Goal: Transaction & Acquisition: Purchase product/service

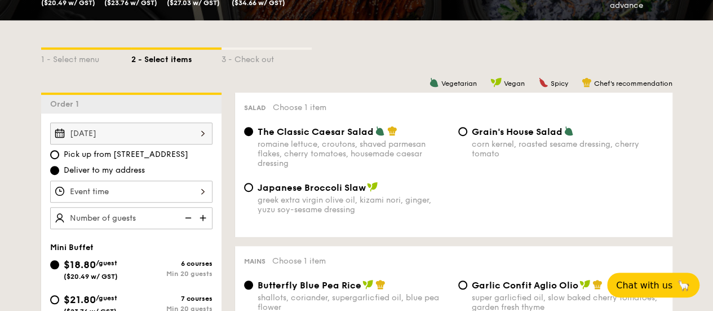
scroll to position [282, 0]
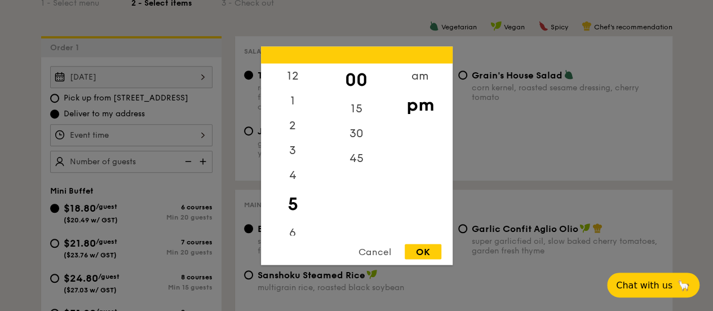
click at [202, 137] on div "12 1 2 3 4 5 6 7 8 9 10 11 00 15 30 45 am pm Cancel OK" at bounding box center [131, 135] width 162 height 22
click at [292, 220] on div "11" at bounding box center [293, 223] width 64 height 25
click at [293, 78] on div "12" at bounding box center [293, 79] width 64 height 33
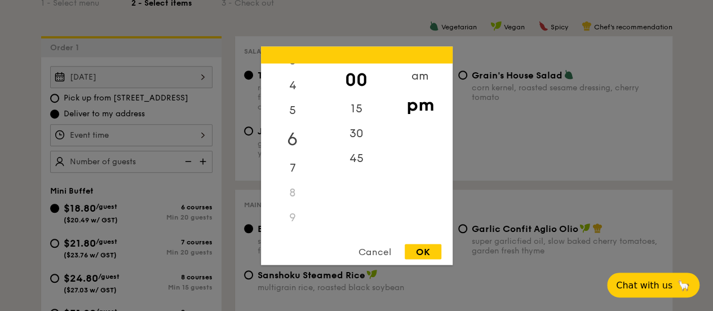
scroll to position [133, 0]
click at [419, 79] on div "am" at bounding box center [420, 79] width 64 height 33
click at [291, 228] on div "11" at bounding box center [293, 227] width 64 height 33
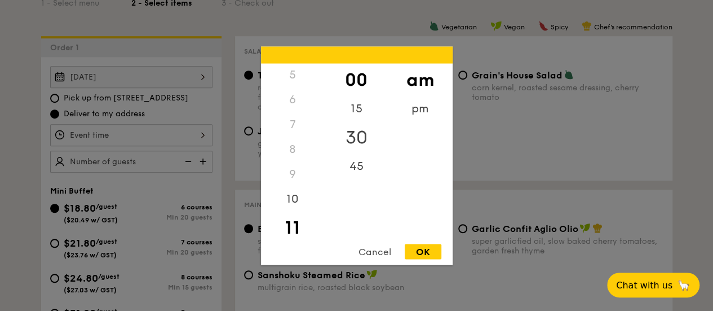
click at [359, 135] on div "30" at bounding box center [357, 137] width 64 height 33
click at [417, 253] on div "OK" at bounding box center [423, 251] width 37 height 15
type input "11:30AM"
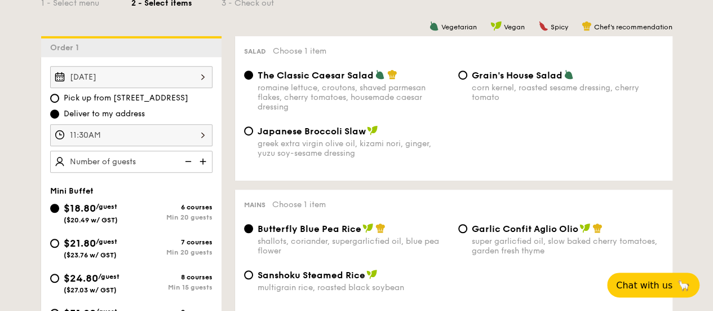
click at [200, 161] on img at bounding box center [204, 161] width 17 height 21
click at [189, 160] on img at bounding box center [187, 161] width 17 height 21
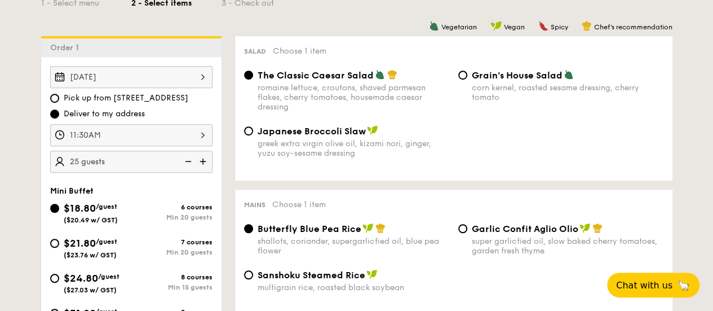
type input "20 guests"
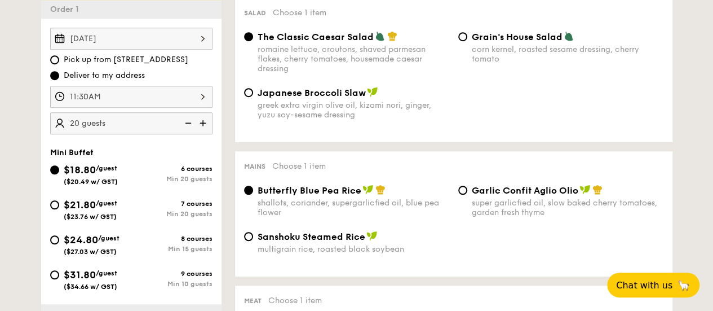
scroll to position [338, 0]
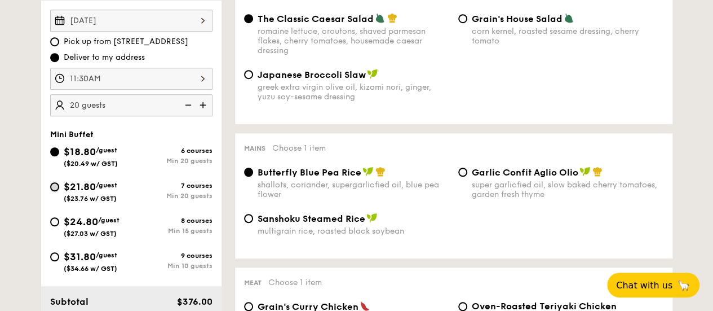
click at [53, 187] on input "$21.80 /guest ($23.76 w/ GST) 7 courses Min 20 guests" at bounding box center [54, 186] width 9 height 9
radio input "true"
radio input "false"
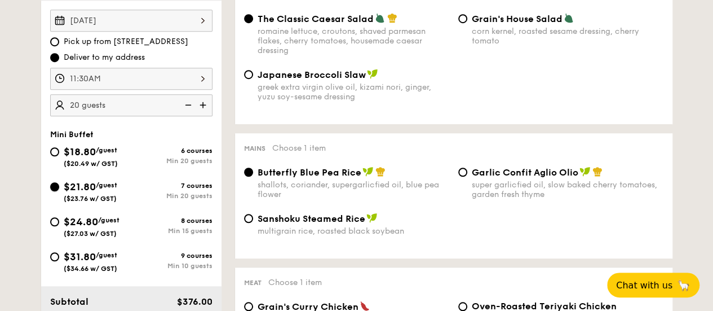
radio input "true"
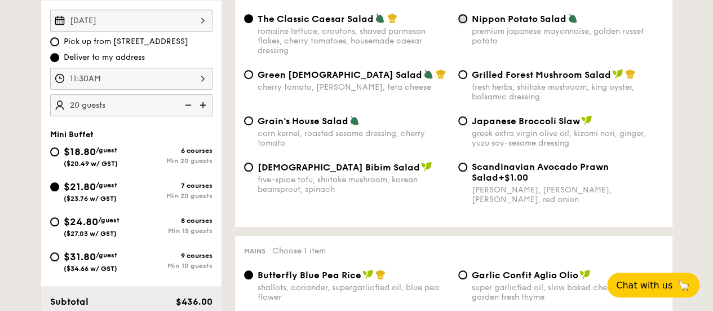
click at [464, 19] on input "Nippon Potato Salad premium japanese mayonnaise, golden russet potato" at bounding box center [462, 18] width 9 height 9
radio input "true"
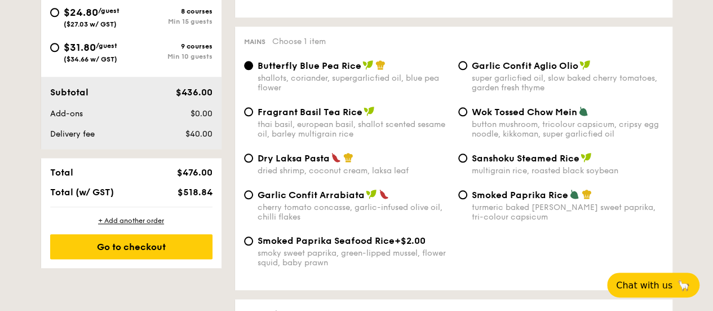
scroll to position [564, 0]
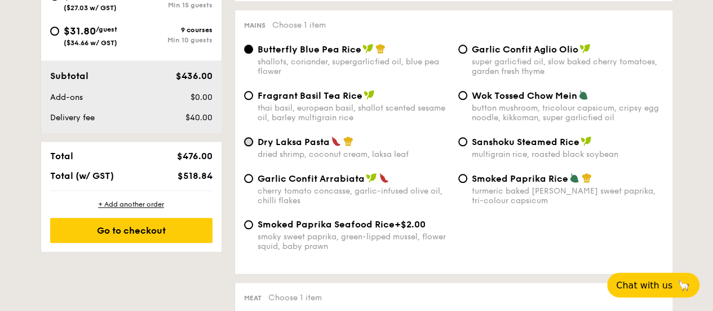
click at [247, 144] on input "Dry Laksa Pasta dried shrimp, coconut cream, laksa leaf" at bounding box center [248, 141] width 9 height 9
radio input "true"
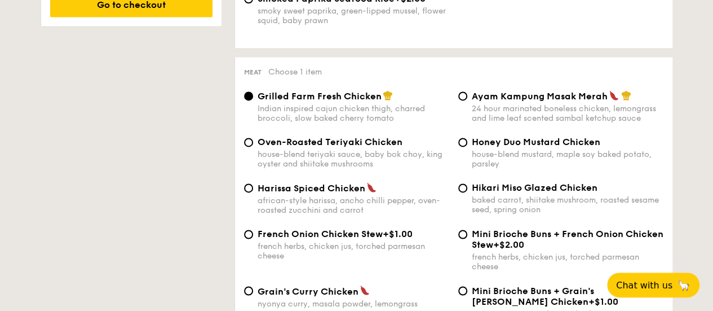
scroll to position [846, 0]
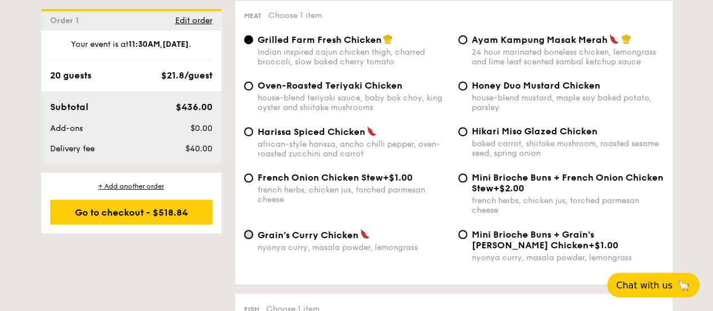
click at [249, 238] on input "Grain's Curry Chicken nyonya curry, masala powder, lemongrass" at bounding box center [248, 233] width 9 height 9
radio input "true"
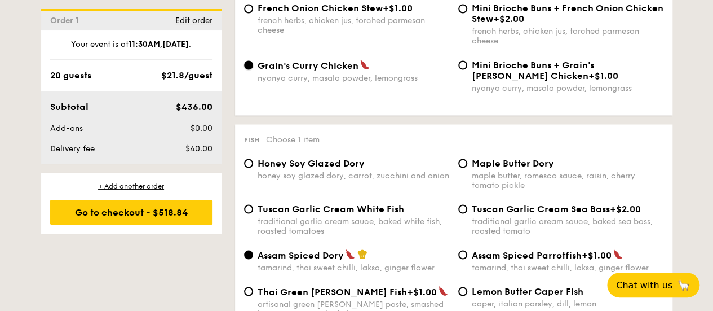
scroll to position [1071, 0]
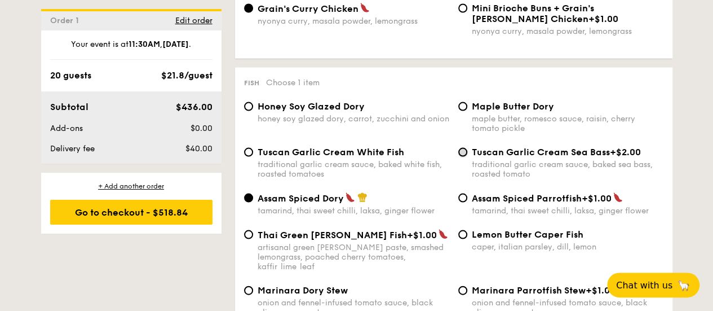
click at [464, 157] on input "Tuscan Garlic Cream Sea Bass +$2.00 traditional garlic cream sauce, baked sea b…" at bounding box center [462, 152] width 9 height 9
radio input "true"
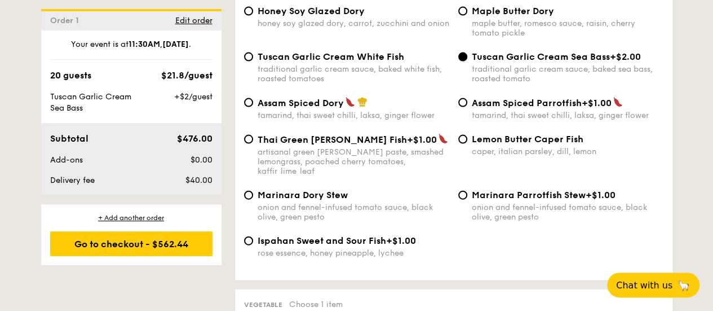
scroll to position [1184, 0]
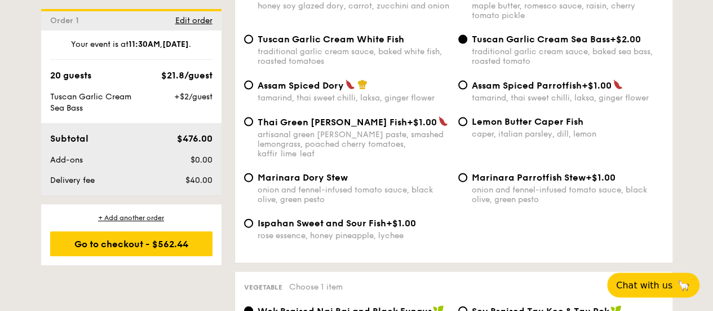
click at [249, 50] on div "Tuscan Garlic Cream White Fish traditional garlic cream sauce, baked white fish…" at bounding box center [347, 50] width 214 height 32
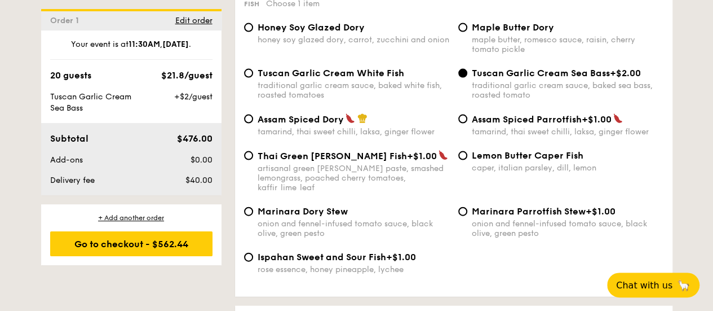
scroll to position [1127, 0]
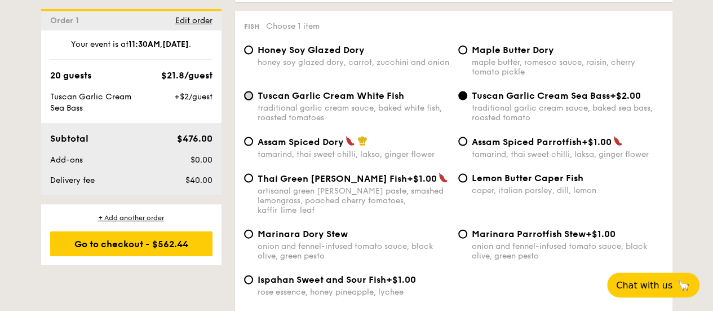
click at [247, 100] on input "Tuscan Garlic Cream White Fish traditional garlic cream sauce, baked white fish…" at bounding box center [248, 95] width 9 height 9
radio input "true"
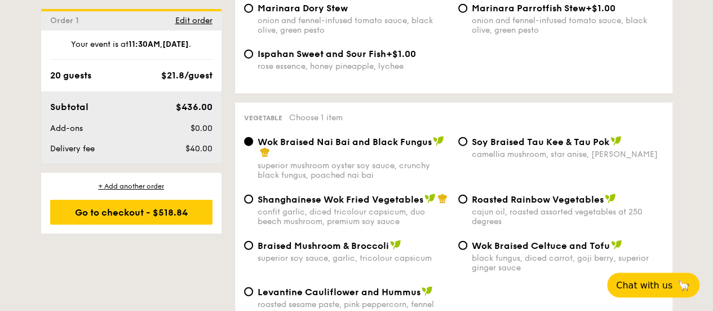
scroll to position [1409, 0]
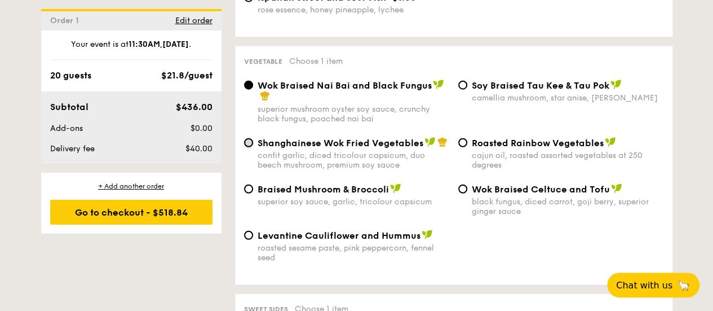
click at [248, 142] on input "Shanghainese Wok Fried Vegetables confit garlic, diced tricolour capsicum, duo …" at bounding box center [248, 142] width 9 height 9
radio input "true"
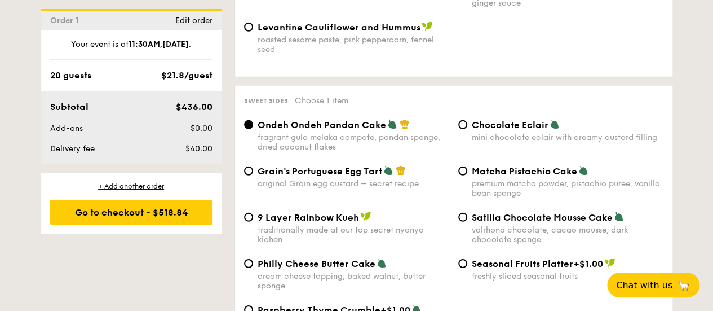
scroll to position [1635, 0]
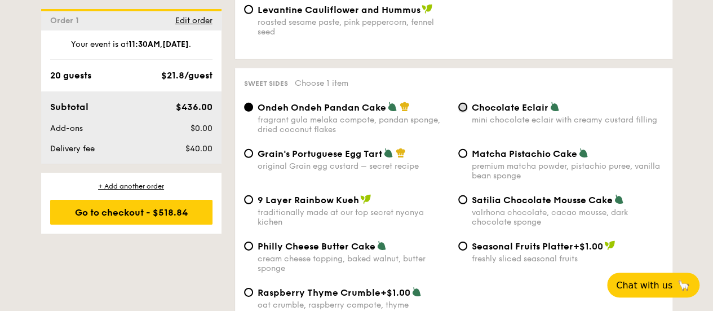
click at [461, 108] on input "Chocolate Eclair mini chocolate eclair with creamy custard filling" at bounding box center [462, 107] width 9 height 9
radio input "true"
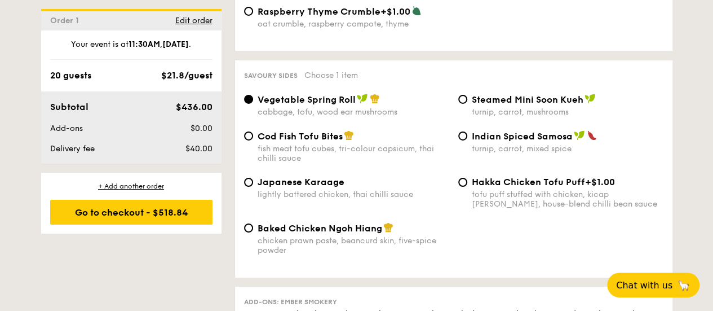
scroll to position [1916, 0]
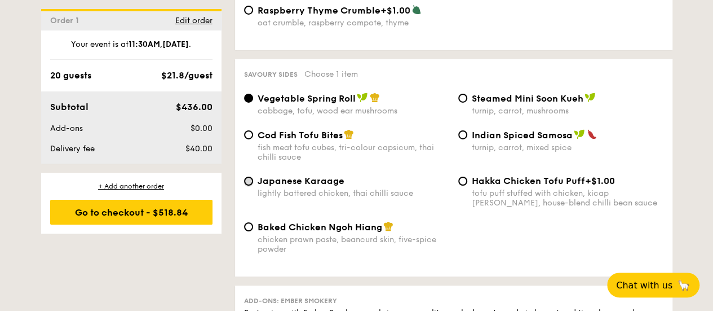
click at [247, 185] on input "Japanese Karaage lightly battered chicken, thai chilli sauce" at bounding box center [248, 180] width 9 height 9
radio input "true"
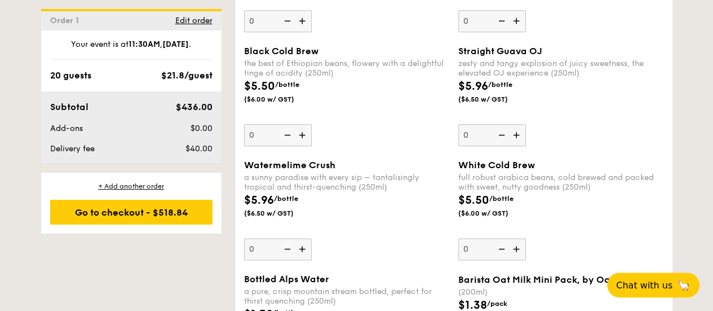
scroll to position [2762, 0]
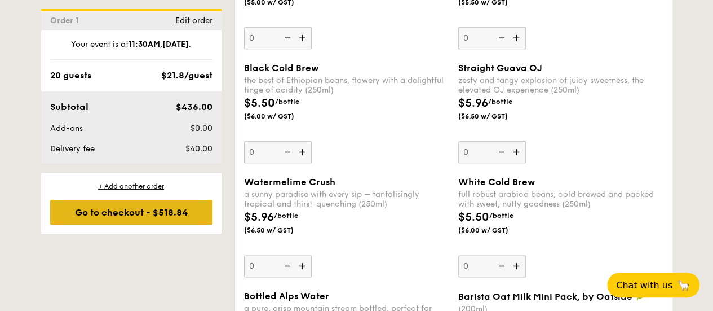
click at [94, 210] on div "Go to checkout - $518.84" at bounding box center [131, 212] width 162 height 25
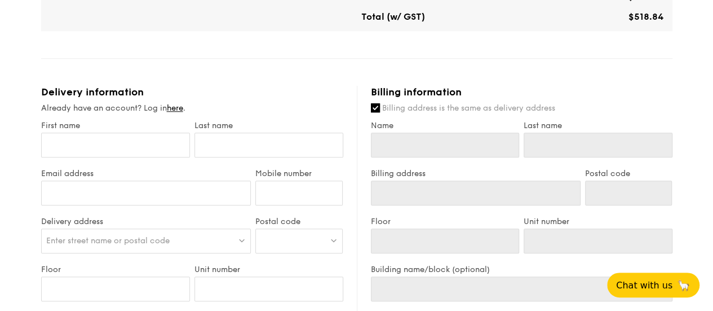
scroll to position [507, 0]
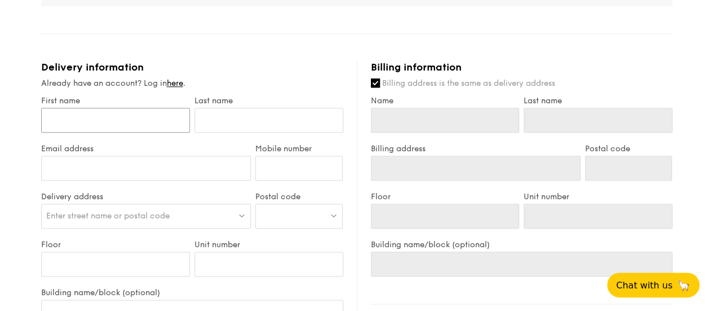
click at [99, 132] on input "First name" at bounding box center [115, 120] width 149 height 25
type input "Cynthia"
type input "tan_wen_hui_cynthia@hotmail.com"
type input "4159809559"
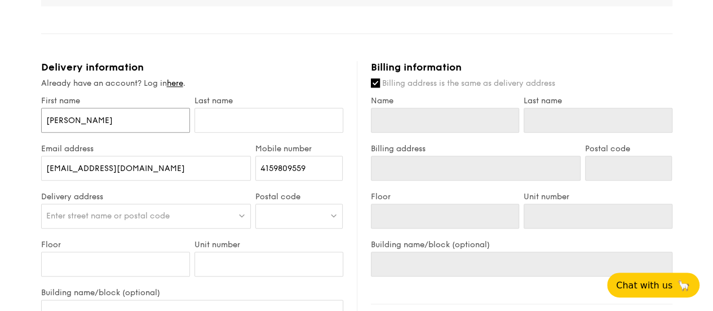
type input "Cynthia"
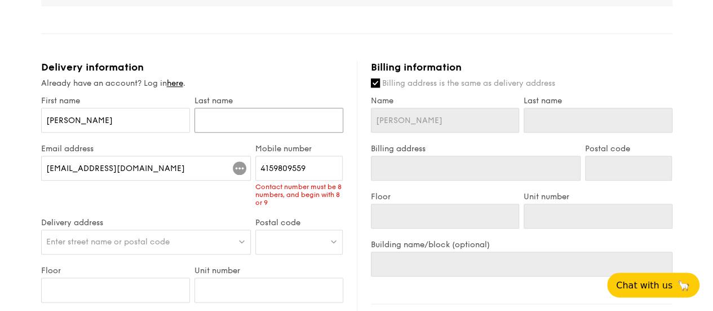
click at [228, 131] on input "text" at bounding box center [268, 120] width 149 height 25
type input "T"
type input "Ta"
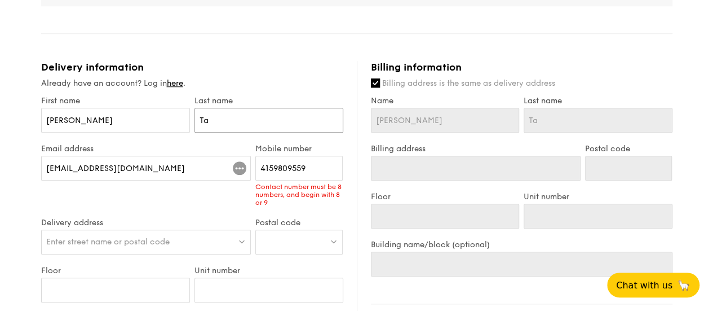
type input "Tan"
drag, startPoint x: 292, startPoint y: 178, endPoint x: 221, endPoint y: 178, distance: 71.0
click at [221, 178] on div "Email address tan_wen_hui_cynthia@hotmail.com Mobile number 4159809559 Contact …" at bounding box center [192, 181] width 307 height 74
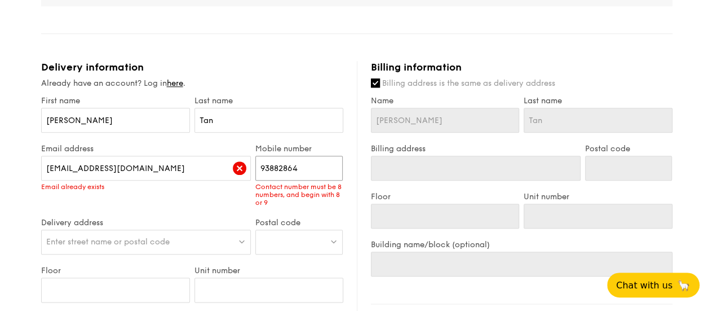
type input "93882864"
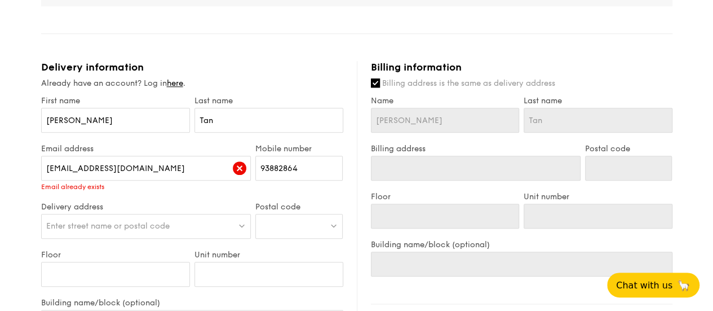
click at [15, 201] on div "1 - Select menu 2 - Select items 3 - Check out Mini Buffet $21.80 /guest ($23.7…" at bounding box center [356, 76] width 713 height 1166
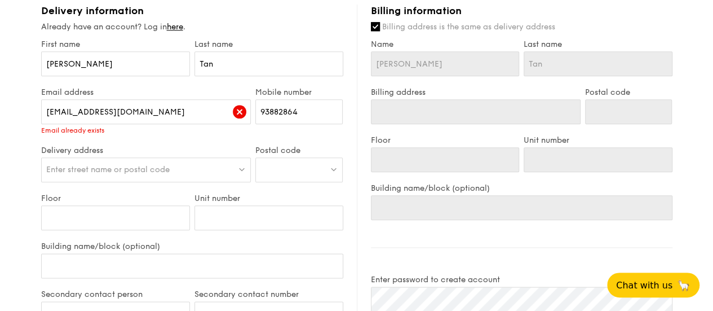
click at [92, 174] on span "Enter street name or postal code" at bounding box center [107, 170] width 123 height 10
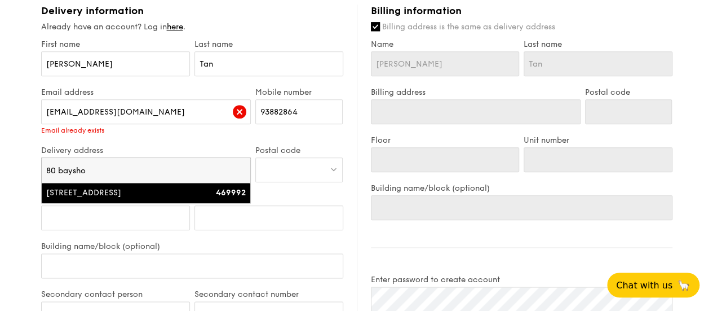
type input "80 baysho"
click at [108, 198] on div "80 Bayshore Road" at bounding box center [121, 192] width 150 height 11
type input "80 Bayshore Road"
type input "469992"
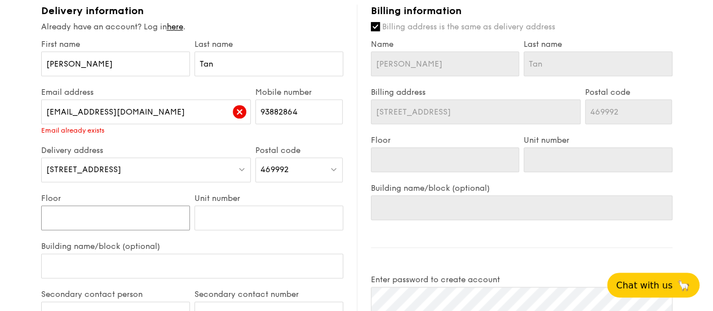
click at [115, 229] on input "Floor" at bounding box center [115, 217] width 149 height 25
type input "2"
type input "23"
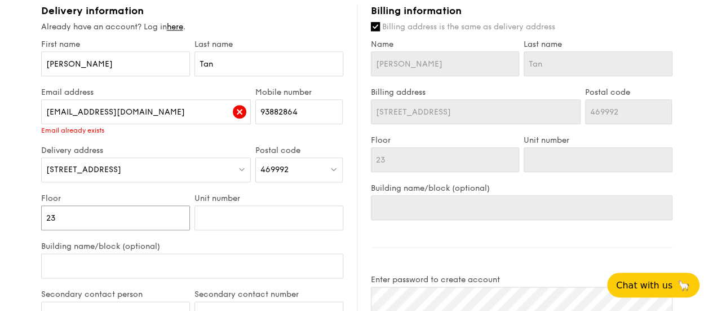
type input "23"
click at [241, 228] on input "Unit number" at bounding box center [268, 217] width 149 height 25
type input "2"
type input "28"
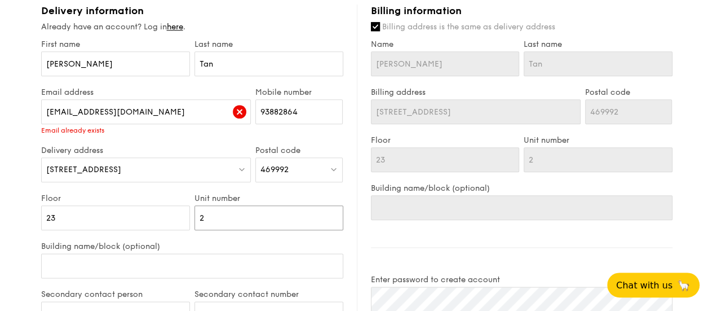
type input "28"
click at [77, 276] on input "Building name/block (optional)" at bounding box center [192, 265] width 302 height 25
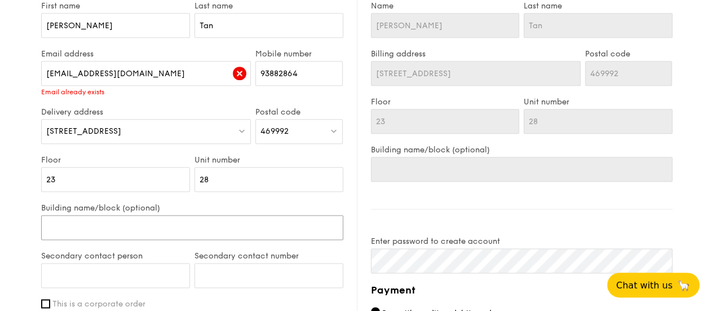
scroll to position [620, 0]
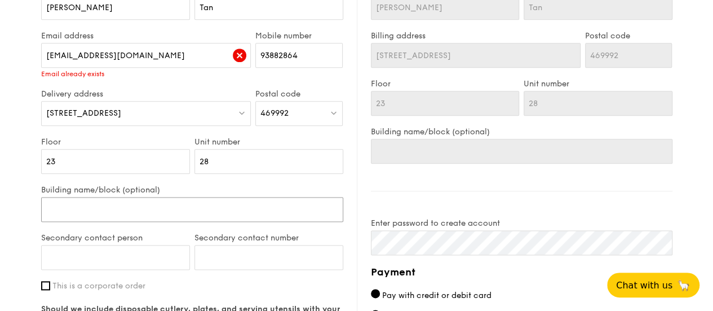
type input "C"
type input "Co"
type input "Cos"
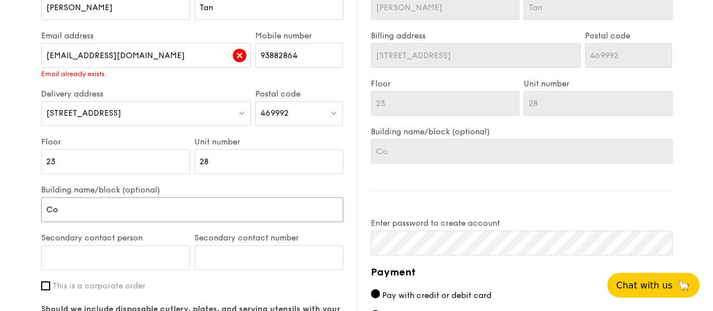
type input "Cos"
type input "Cost"
type input "Costa"
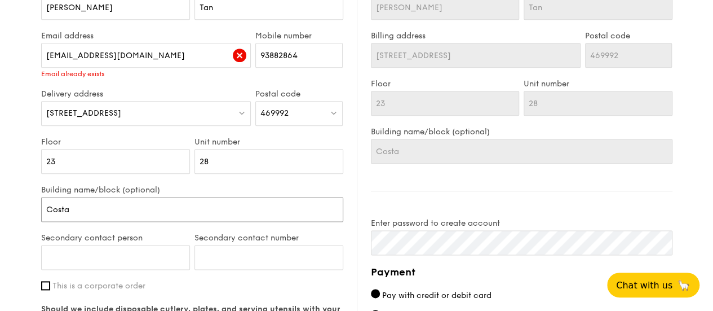
type input "Costa"
type input "Costa D"
type input "Costa De"
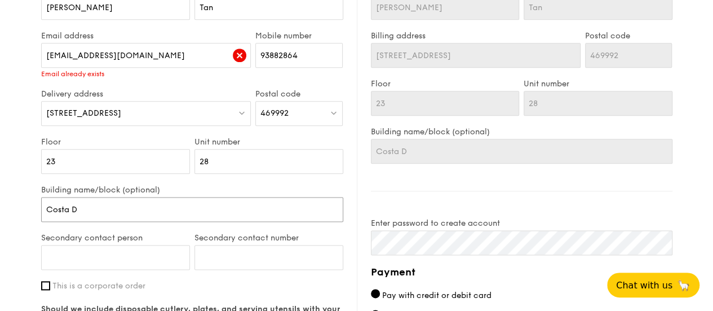
type input "Costa De"
type input "Costa Del"
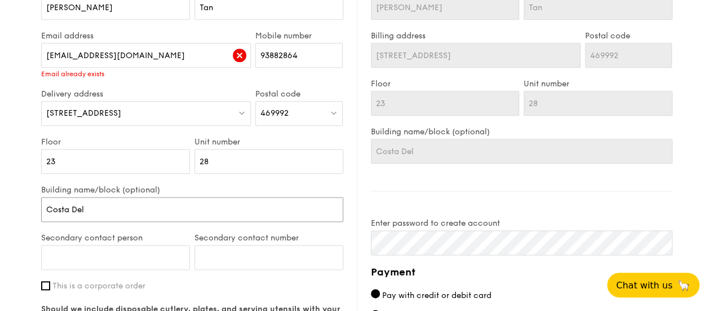
type input "Costa Del S"
type input "Costa Del So"
type input "Costa Del Sol"
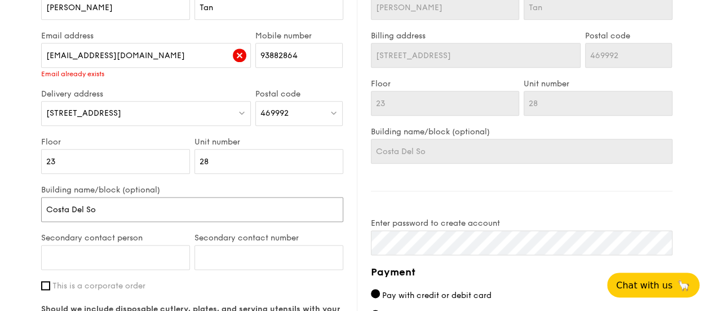
type input "Costa Del Sol"
click at [78, 268] on input "Secondary contact person" at bounding box center [115, 257] width 149 height 25
type input "Alvin Lai"
click at [238, 269] on input "Secondary contact number" at bounding box center [268, 257] width 149 height 25
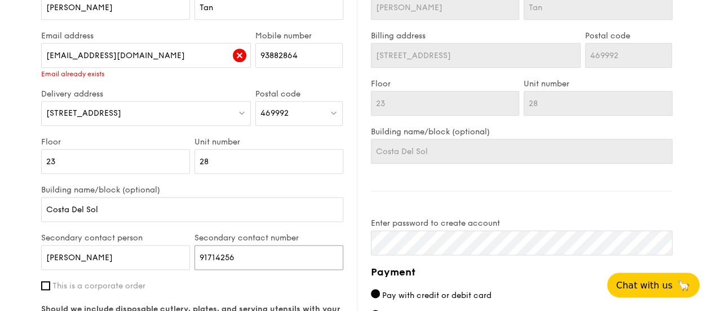
type input "91714256"
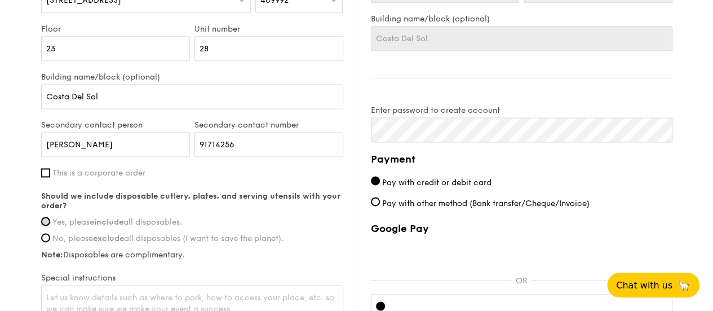
click at [43, 225] on input "Yes, please include all disposables." at bounding box center [45, 220] width 9 height 9
radio input "true"
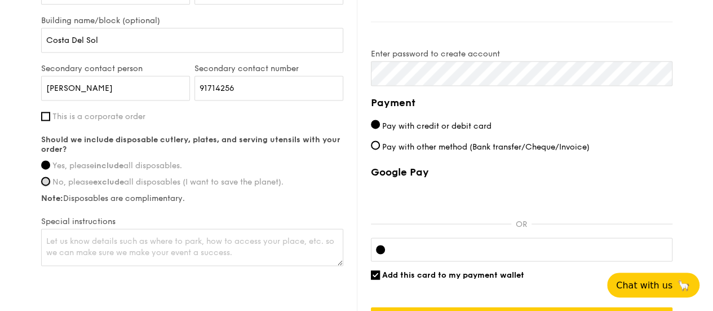
click at [47, 185] on input "No, please exclude all disposables (I want to save the planet)." at bounding box center [45, 180] width 9 height 9
radio input "true"
click at [45, 169] on input "Yes, please include all disposables." at bounding box center [45, 164] width 9 height 9
radio input "true"
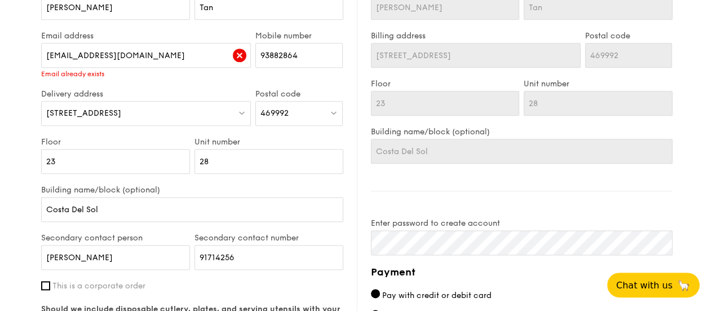
scroll to position [564, 0]
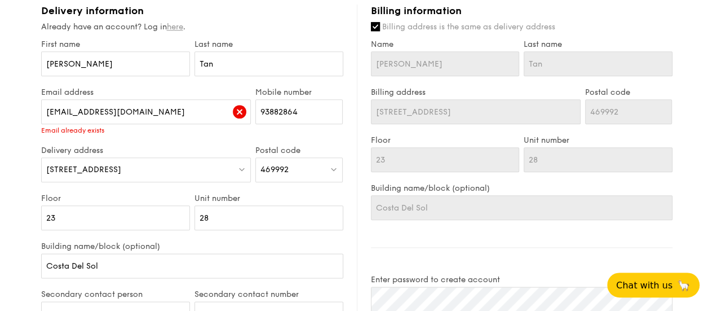
click at [178, 32] on link "here" at bounding box center [175, 27] width 16 height 10
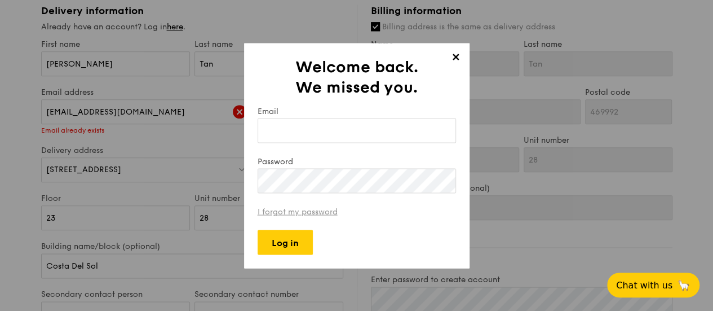
click at [285, 214] on link "I forgot my password" at bounding box center [298, 211] width 80 height 10
click at [325, 129] on input "Email" at bounding box center [357, 130] width 198 height 25
type input "tan_wen_hui_cynthia@hotmail.com"
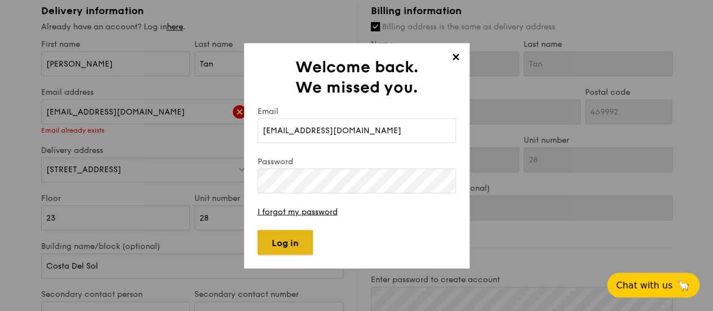
click at [289, 240] on input "Log in" at bounding box center [285, 241] width 55 height 25
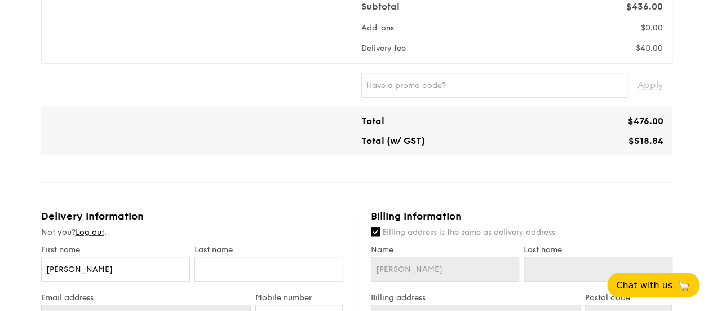
type input "115C Alkaff Crescent"
type input "343115"
type input "07"
type input "39"
type input "115C Alkaff Crescent"
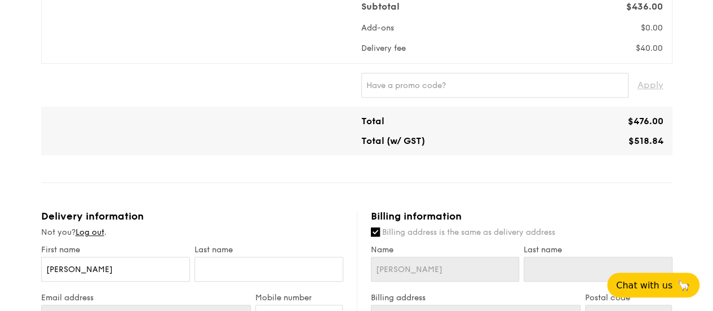
type input "343115"
type input "07"
type input "39"
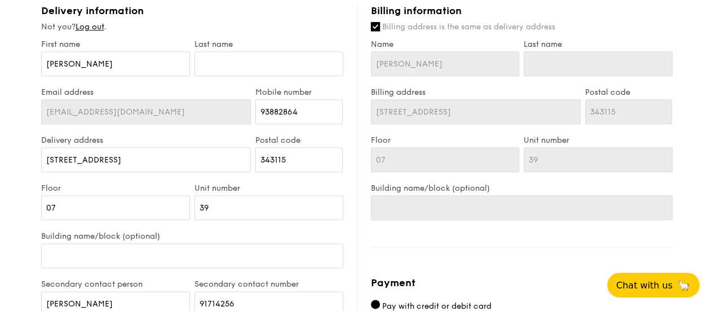
click at [375, 31] on input "Billing address is the same as delivery address" at bounding box center [375, 26] width 9 height 9
checkbox input "false"
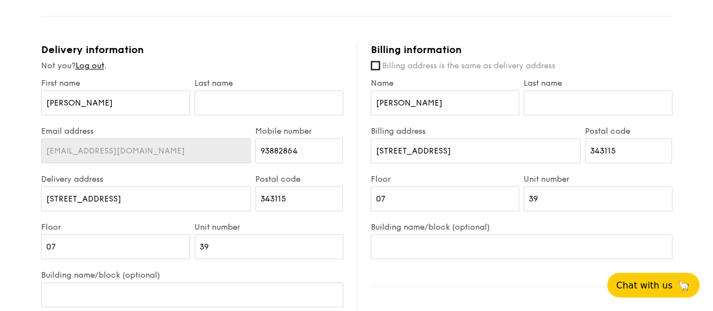
scroll to position [507, 0]
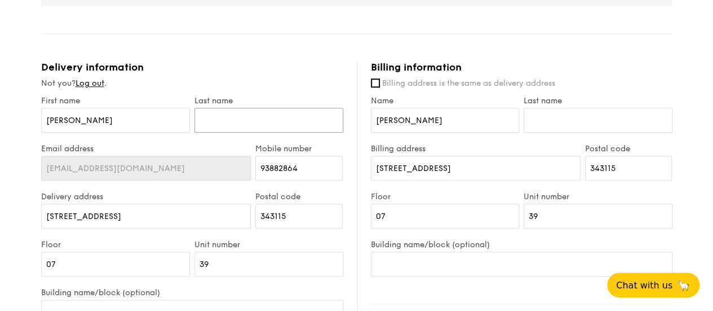
click at [288, 130] on input "text" at bounding box center [268, 120] width 149 height 25
type input "Tan"
click at [343, 136] on div "Last name Tan" at bounding box center [268, 120] width 153 height 48
click at [378, 87] on input "Billing address is the same as delivery address" at bounding box center [375, 82] width 9 height 9
checkbox input "true"
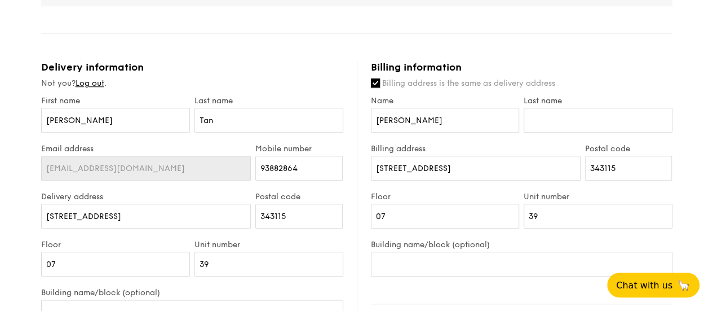
type input "Tan"
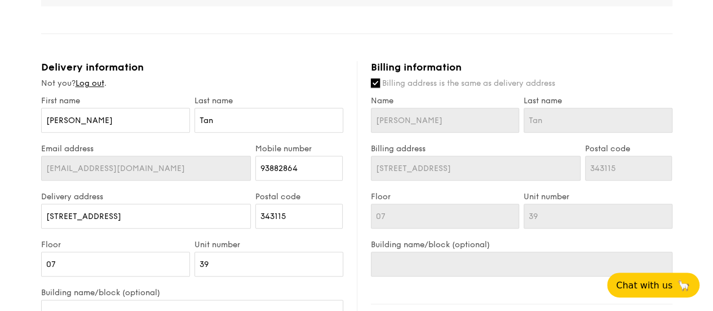
click at [375, 87] on input "Billing address is the same as delivery address" at bounding box center [375, 82] width 9 height 9
checkbox input "false"
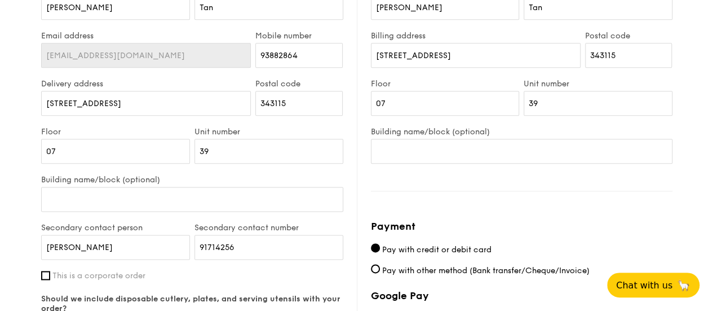
scroll to position [564, 0]
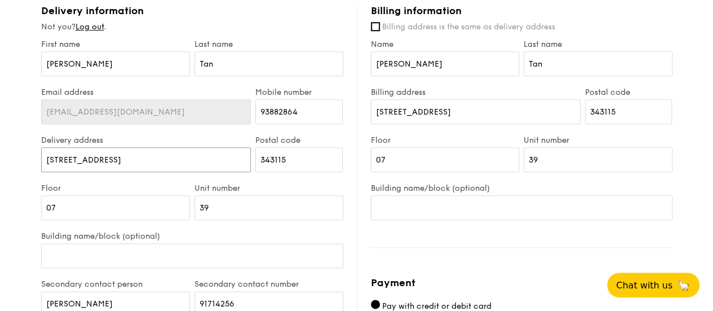
drag, startPoint x: 139, startPoint y: 169, endPoint x: 15, endPoint y: 172, distance: 124.0
click at [15, 172] on div "1 - Select menu 2 - Select items 3 - Check out Mini Buffet $21.80 /guest ($23.7…" at bounding box center [356, 12] width 713 height 1152
type input "c"
type input "80 bayshore rd"
drag, startPoint x: 289, startPoint y: 170, endPoint x: 230, endPoint y: 171, distance: 59.2
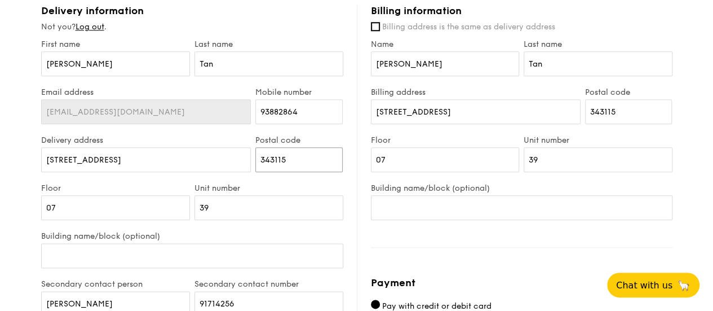
click at [231, 171] on div "Delivery address 80 bayshore rd Postal code 343115" at bounding box center [192, 159] width 307 height 48
click at [166, 172] on input "80 bayshore rd" at bounding box center [146, 159] width 210 height 25
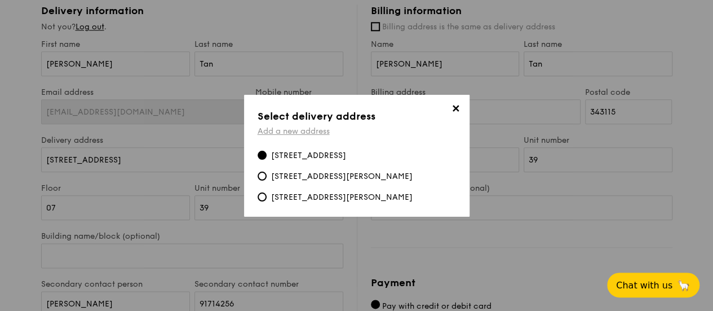
click at [307, 134] on link "Add a new address" at bounding box center [294, 131] width 72 height 10
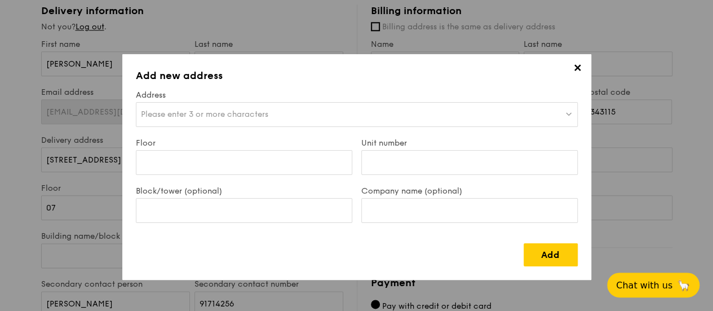
click at [218, 112] on span "Please enter 3 or more characters" at bounding box center [204, 114] width 127 height 10
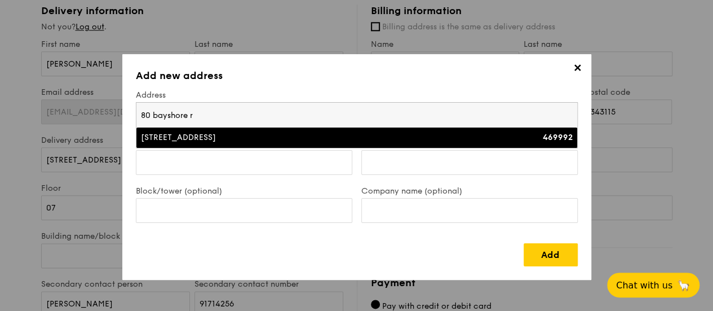
type input "80 bayshore r"
click at [191, 138] on div "80 Bayshore Road" at bounding box center [303, 137] width 324 height 11
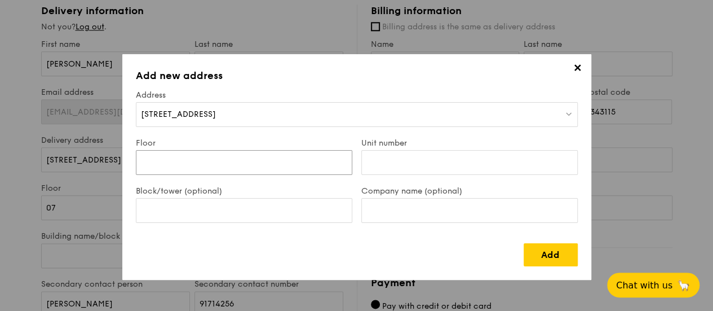
click at [189, 163] on input "Floor" at bounding box center [244, 162] width 216 height 25
type input "23"
click at [378, 162] on input "Unit number" at bounding box center [469, 162] width 216 height 25
type input "28"
click at [237, 211] on input "Block/tower (optional)" at bounding box center [244, 210] width 216 height 25
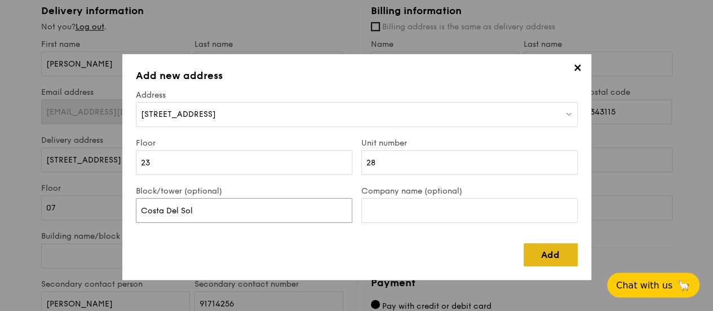
type input "Costa Del Sol"
click at [550, 258] on link "Add" at bounding box center [551, 254] width 54 height 23
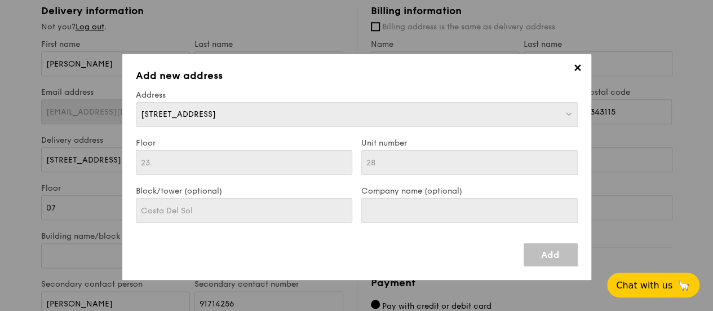
type input "80 Bayshore Road"
type input "469992"
type input "23"
type input "28"
type input "Costa Del Sol"
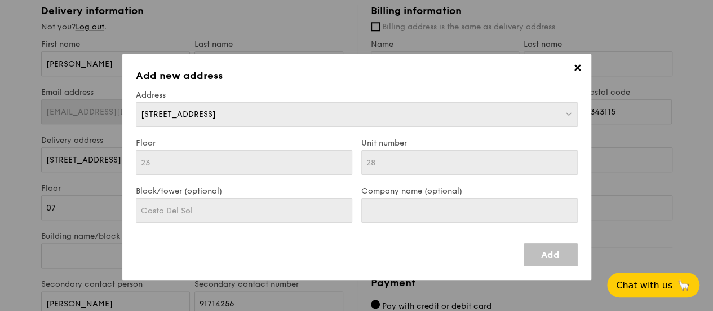
type input "80 Bayshore Road"
type input "469992"
type input "23"
type input "28"
type input "Costa Del Sol"
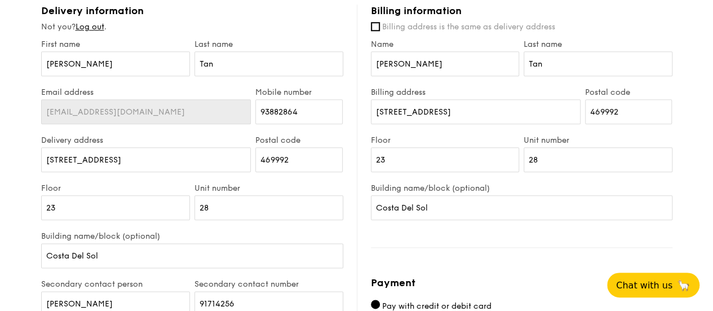
click at [354, 213] on div "Delivery information Not you? Log out . First name Cynthia Last name Tan Email …" at bounding box center [199, 244] width 316 height 479
click at [378, 31] on input "Billing address is the same as delivery address" at bounding box center [375, 26] width 9 height 9
checkbox input "true"
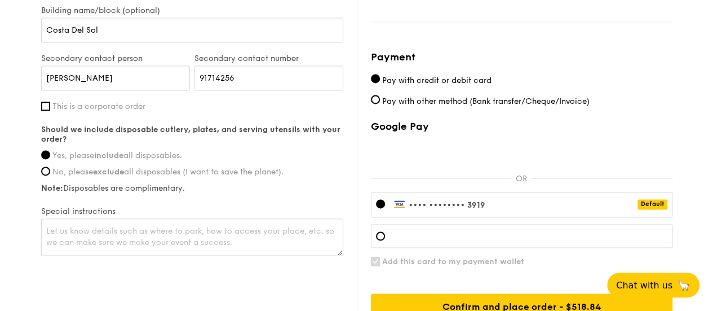
scroll to position [846, 0]
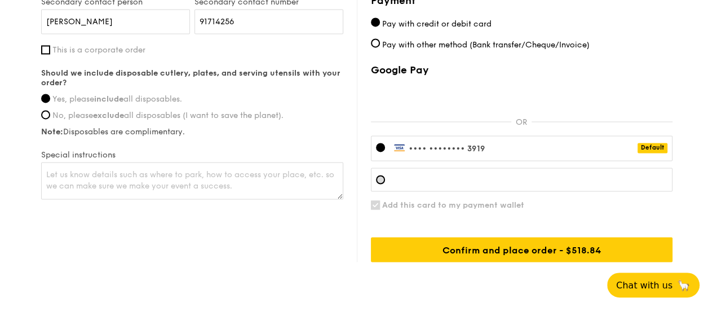
click at [380, 184] on div at bounding box center [380, 179] width 9 height 9
click at [374, 209] on input "Add this card to my payment wallet" at bounding box center [375, 204] width 9 height 9
checkbox input "false"
click at [378, 152] on div at bounding box center [380, 147] width 9 height 9
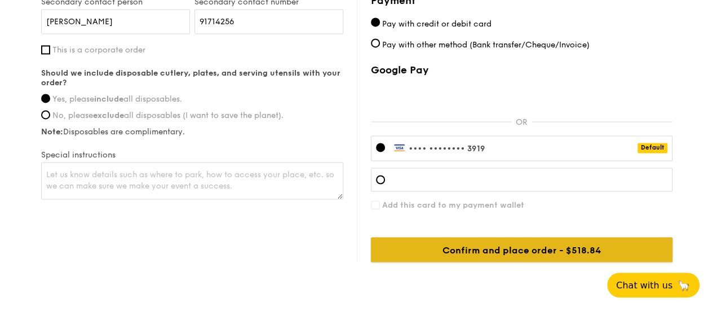
click at [513, 259] on input "Confirm and place order - $518.84" at bounding box center [522, 249] width 302 height 25
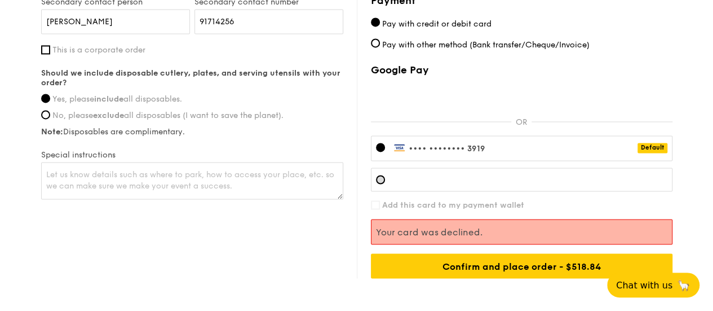
click at [380, 184] on div at bounding box center [380, 179] width 9 height 9
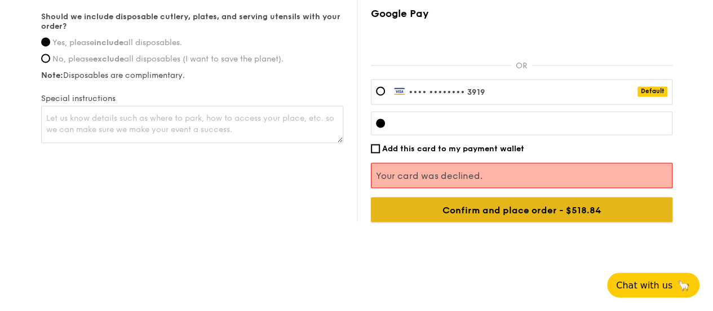
click at [512, 222] on input "Confirm and place order - $518.84" at bounding box center [522, 209] width 302 height 25
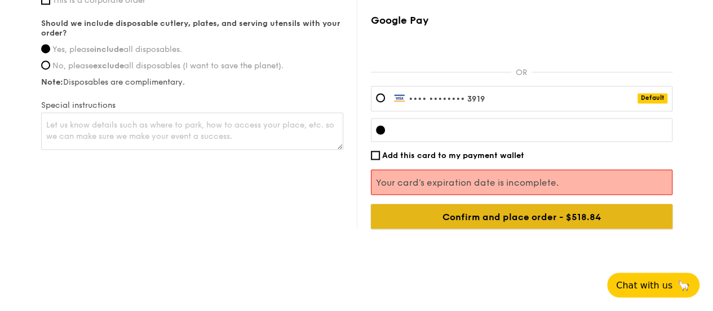
click at [492, 223] on input "Confirm and place order - $518.84" at bounding box center [522, 215] width 302 height 25
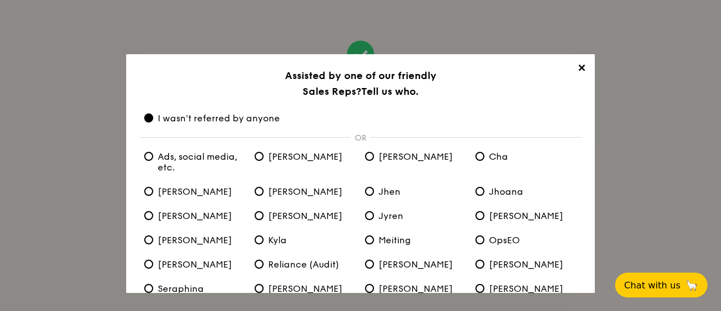
scroll to position [90, 0]
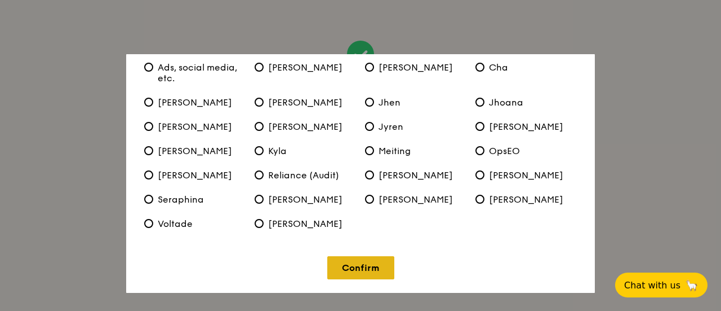
click at [369, 262] on link "Confirm" at bounding box center [360, 267] width 67 height 23
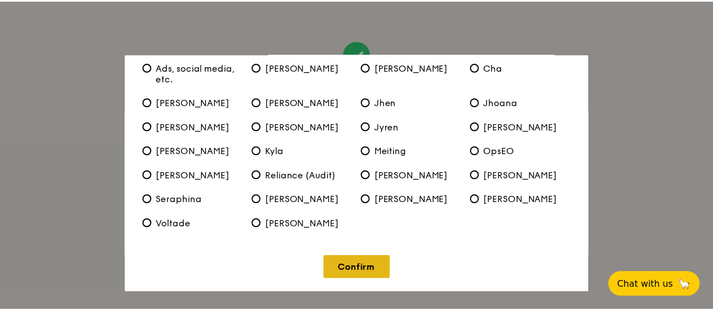
scroll to position [0, 0]
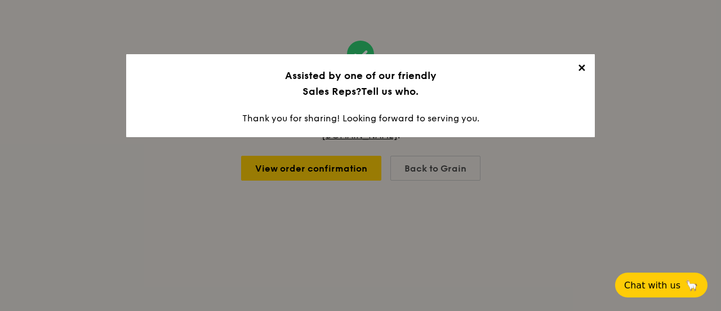
click at [580, 68] on span "✕" at bounding box center [582, 70] width 16 height 16
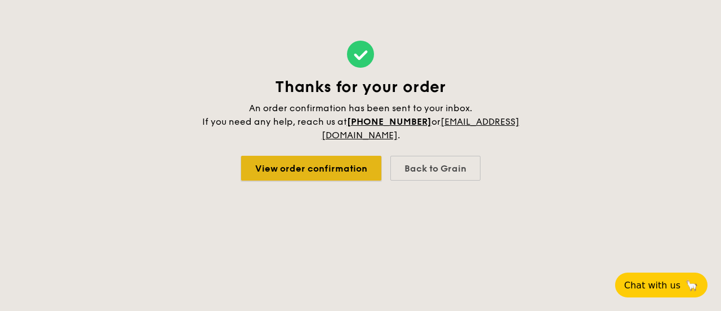
click at [308, 168] on link "View order confirmation" at bounding box center [311, 168] width 140 height 25
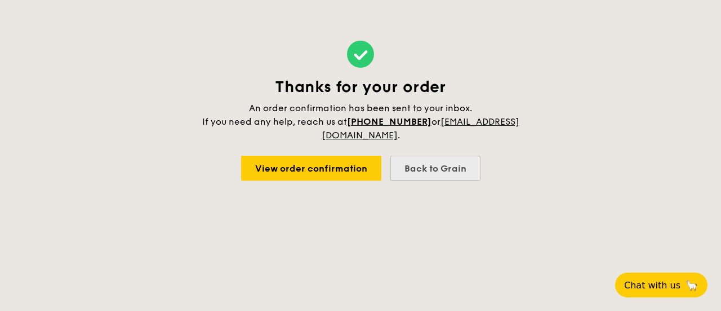
click at [425, 167] on div "Back to Grain" at bounding box center [436, 168] width 90 height 25
select select
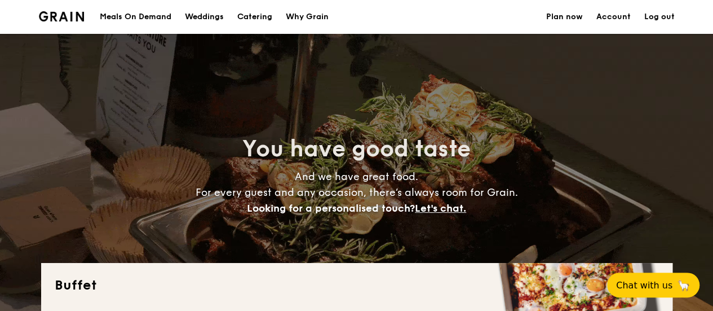
click at [654, 21] on link "Log out" at bounding box center [659, 17] width 30 height 34
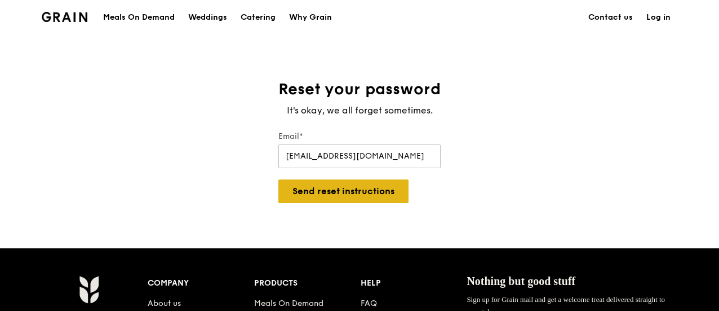
type input "[EMAIL_ADDRESS][DOMAIN_NAME]"
click at [333, 189] on button "Send reset instructions" at bounding box center [343, 191] width 130 height 24
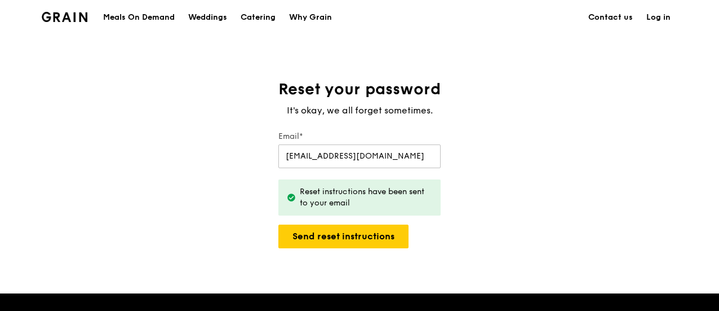
click at [659, 16] on link "Log in" at bounding box center [659, 18] width 38 height 34
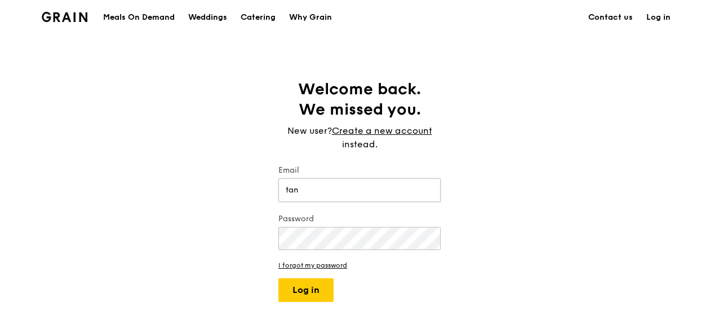
type input "tan_wen_hui_cynthia@hotmail.com"
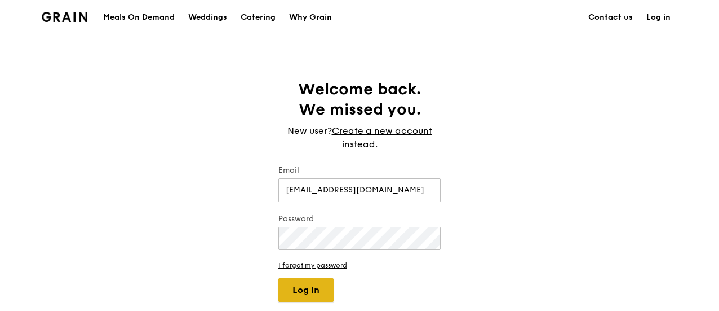
click at [292, 286] on button "Log in" at bounding box center [305, 290] width 55 height 24
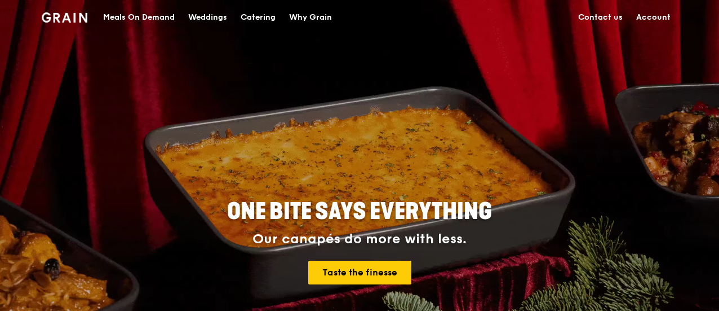
click at [654, 16] on link "Account" at bounding box center [654, 18] width 48 height 34
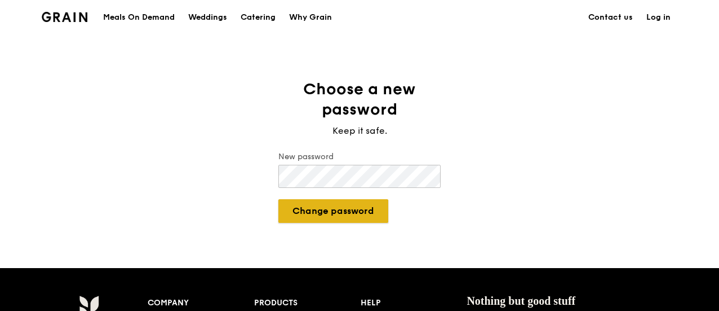
click at [322, 211] on button "Change password" at bounding box center [333, 211] width 110 height 24
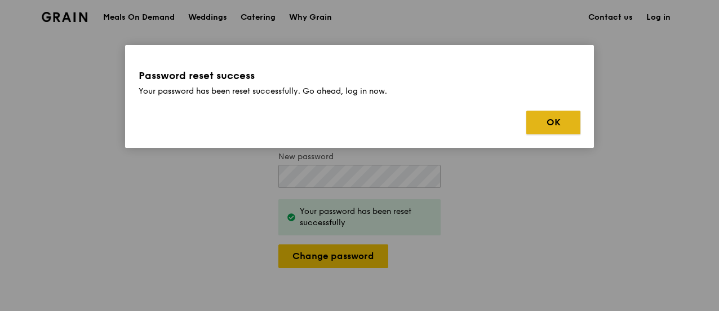
click at [551, 119] on button "OK" at bounding box center [553, 122] width 54 height 24
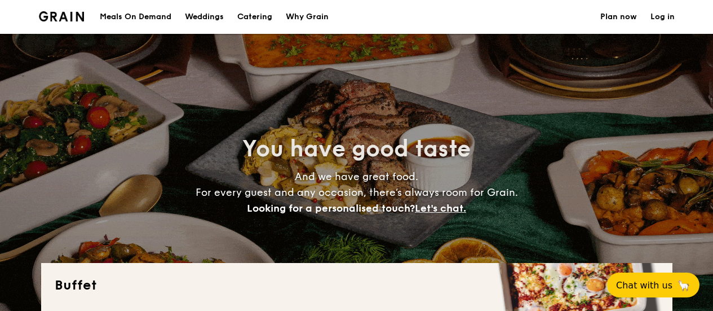
select select
